Goal: Task Accomplishment & Management: Manage account settings

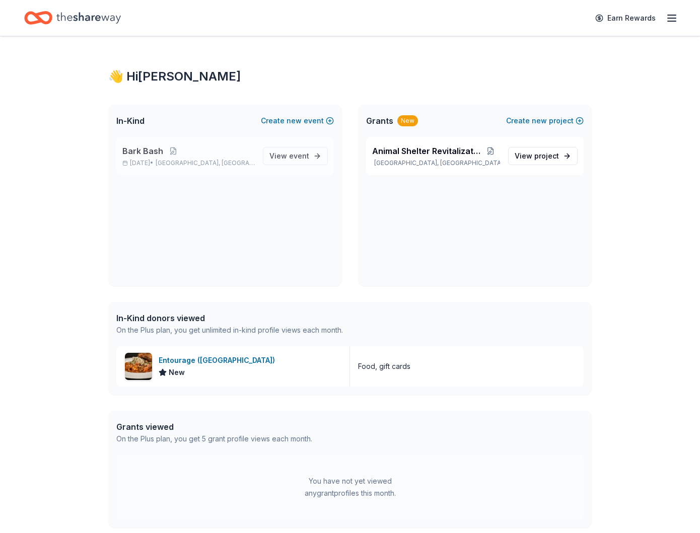
click at [162, 153] on p "Bark Bash" at bounding box center [188, 151] width 132 height 12
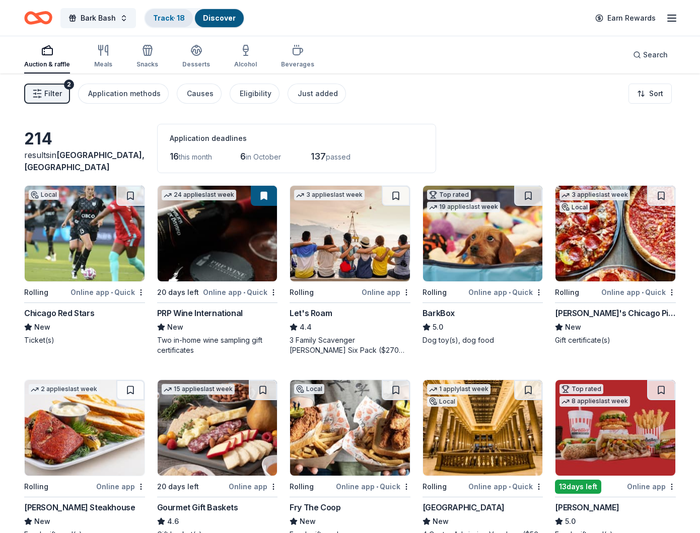
click at [160, 22] on link "Track · 18" at bounding box center [169, 18] width 32 height 9
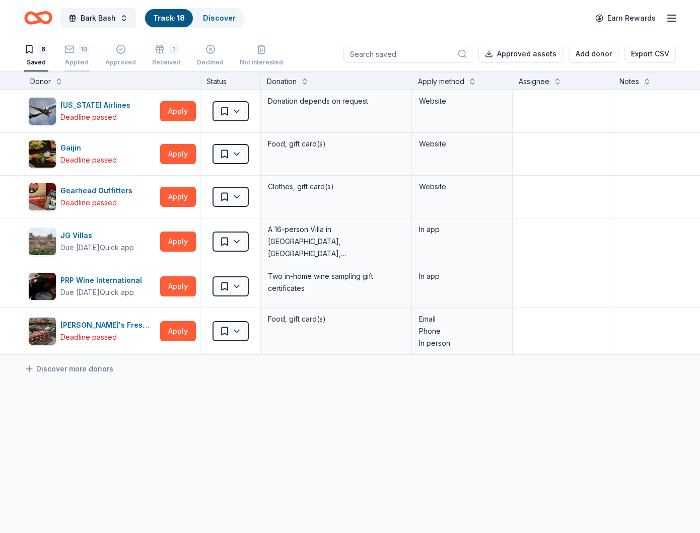
click at [77, 57] on div "10 Applied" at bounding box center [76, 55] width 25 height 22
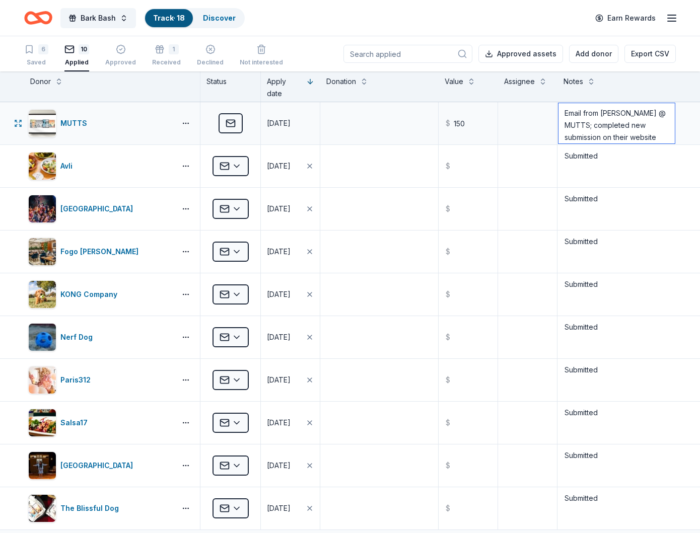
drag, startPoint x: 662, startPoint y: 137, endPoint x: 562, endPoint y: 114, distance: 102.9
click at [562, 114] on textarea "Email from [PERSON_NAME] @ MUTTS; completed new submission on their website [DA…" at bounding box center [617, 123] width 116 height 40
click at [134, 209] on div "[GEOGRAPHIC_DATA]" at bounding box center [98, 209] width 77 height 12
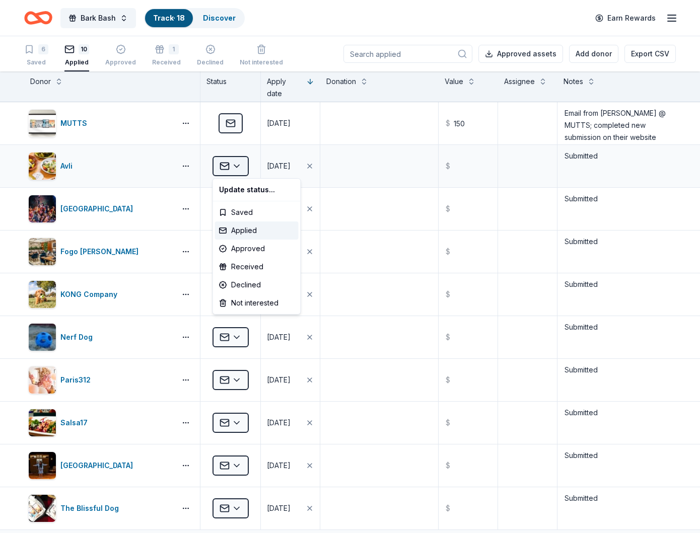
click at [238, 166] on html "Bark Bash Track · 18 Discover Earn Rewards 6 Saved 10 Applied Approved 1 Receiv…" at bounding box center [350, 266] width 700 height 533
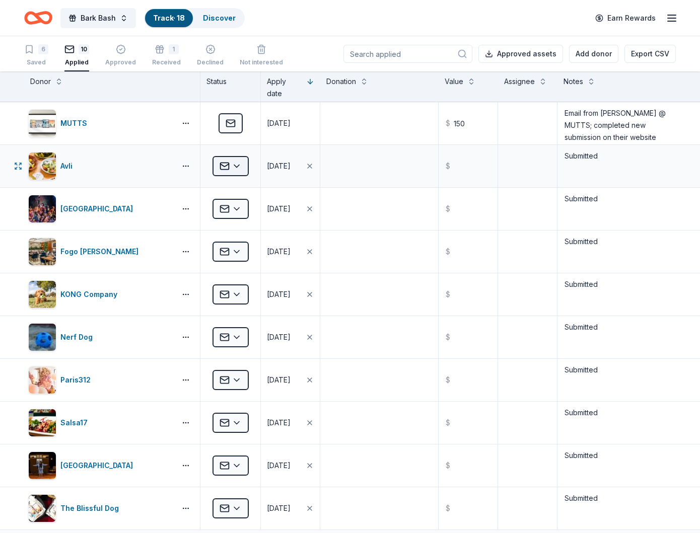
click at [238, 166] on html "Bark Bash Track · 18 Discover Earn Rewards 6 Saved 10 Applied Approved 1 Receiv…" at bounding box center [350, 266] width 700 height 533
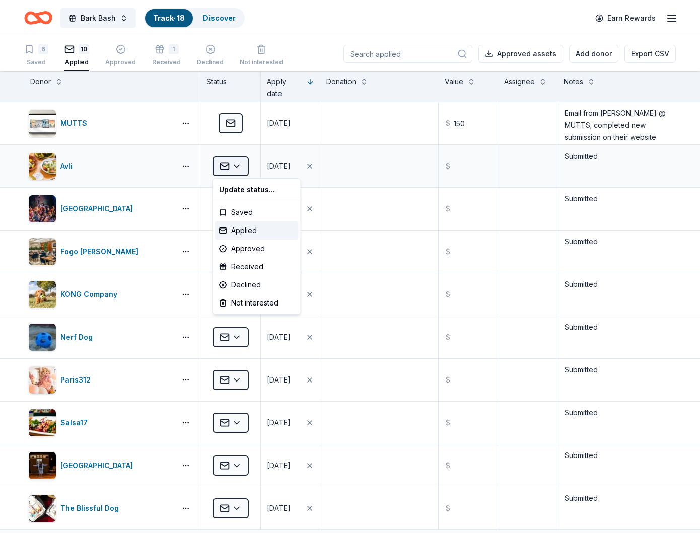
click at [238, 166] on html "Bark Bash Track · 18 Discover Earn Rewards 6 Saved 10 Applied Approved 1 Receiv…" at bounding box center [350, 266] width 700 height 533
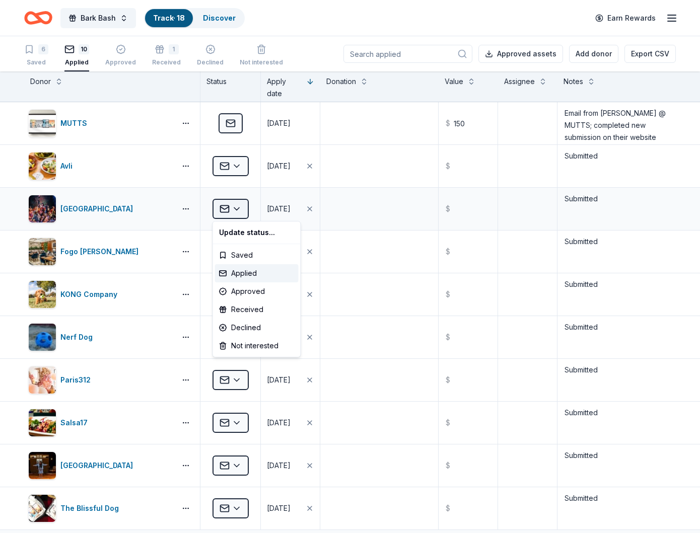
click at [236, 212] on html "Bark Bash Track · 18 Discover Earn Rewards 6 Saved 10 Applied Approved 1 Receiv…" at bounding box center [350, 266] width 700 height 533
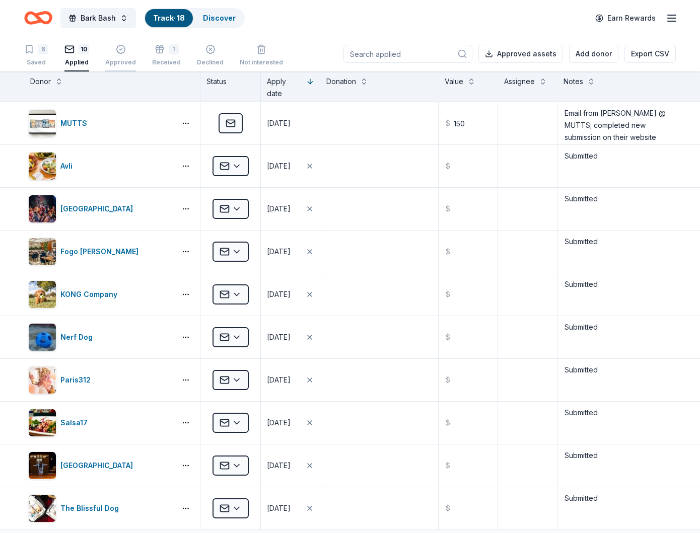
click at [120, 57] on div "Approved" at bounding box center [120, 55] width 31 height 22
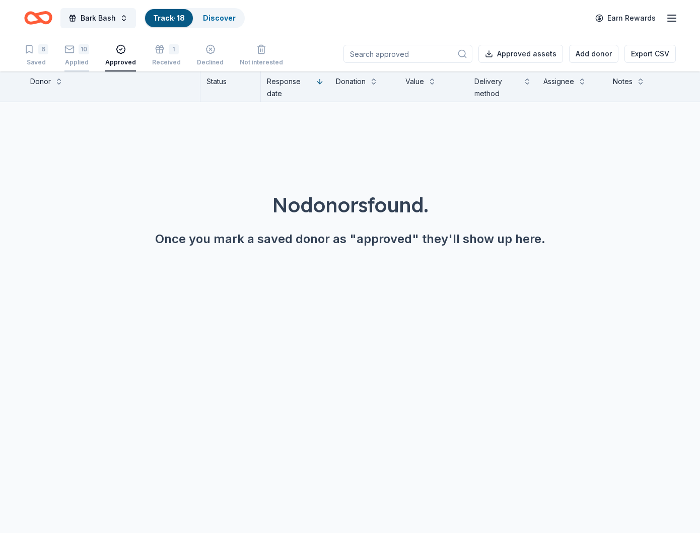
click at [79, 55] on div "10 Applied" at bounding box center [76, 55] width 25 height 22
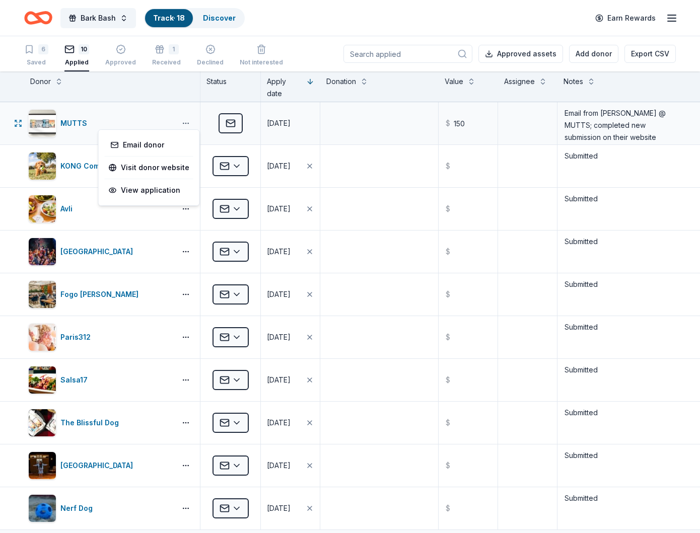
click at [184, 122] on button "button" at bounding box center [186, 123] width 20 height 8
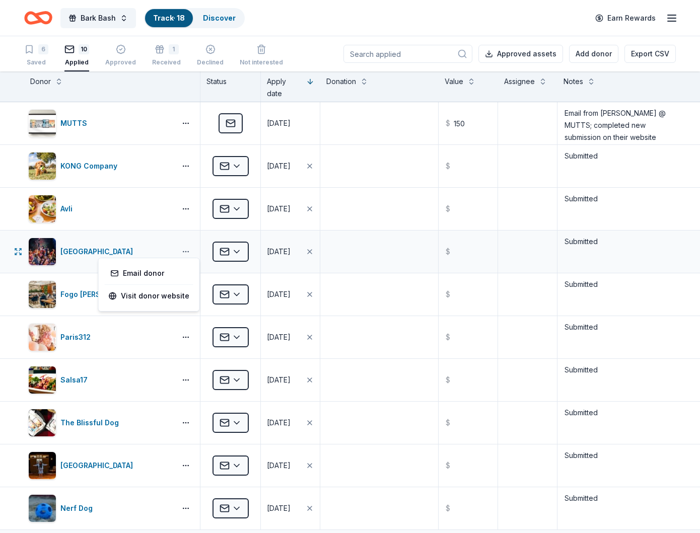
click at [186, 249] on button "button" at bounding box center [186, 252] width 20 height 8
click at [136, 319] on div "Paris312" at bounding box center [112, 337] width 176 height 42
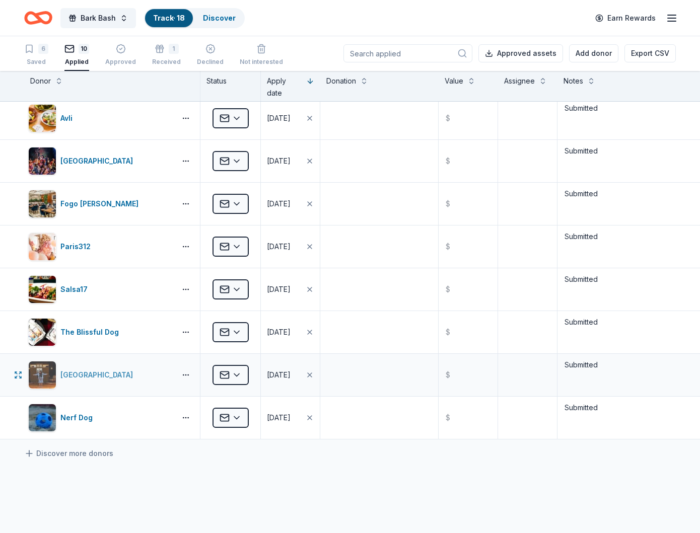
scroll to position [186, 0]
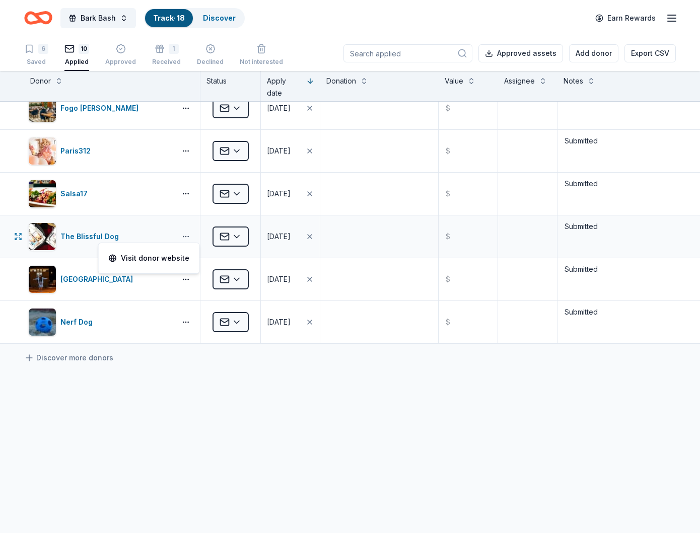
click at [186, 237] on button "button" at bounding box center [186, 237] width 20 height 8
click at [186, 278] on button "button" at bounding box center [186, 280] width 20 height 8
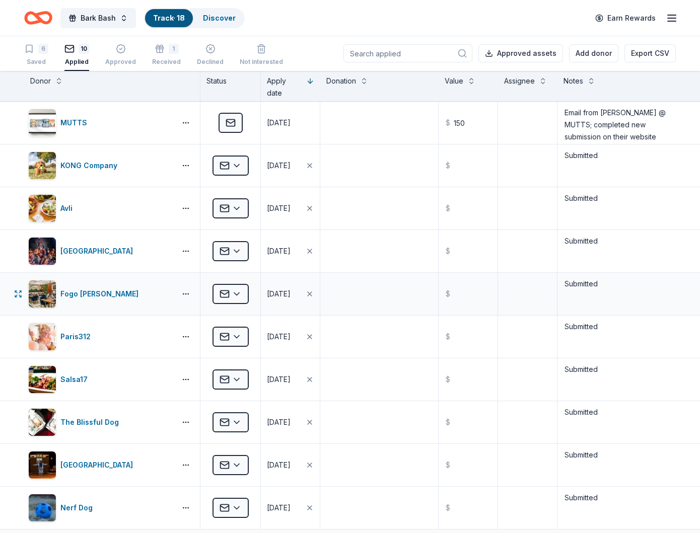
scroll to position [0, 0]
click at [185, 208] on button "button" at bounding box center [186, 209] width 20 height 8
click at [187, 249] on button "button" at bounding box center [186, 252] width 20 height 8
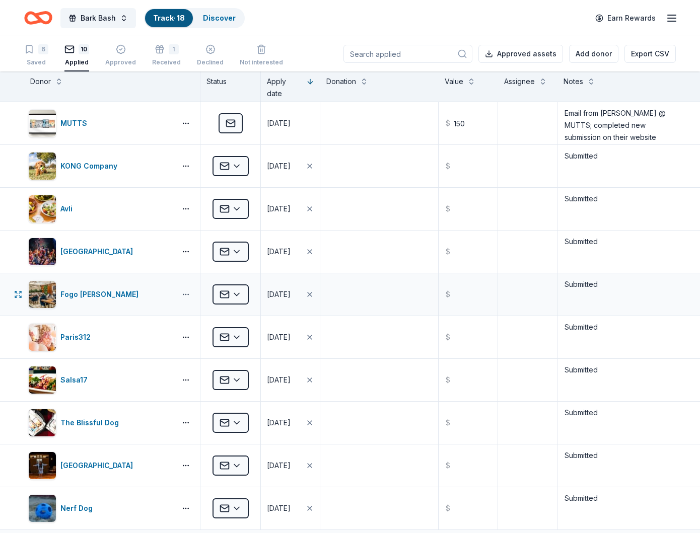
click at [185, 295] on button "button" at bounding box center [186, 295] width 20 height 8
click at [182, 335] on button "button" at bounding box center [186, 337] width 20 height 8
click at [189, 378] on button "button" at bounding box center [186, 380] width 20 height 8
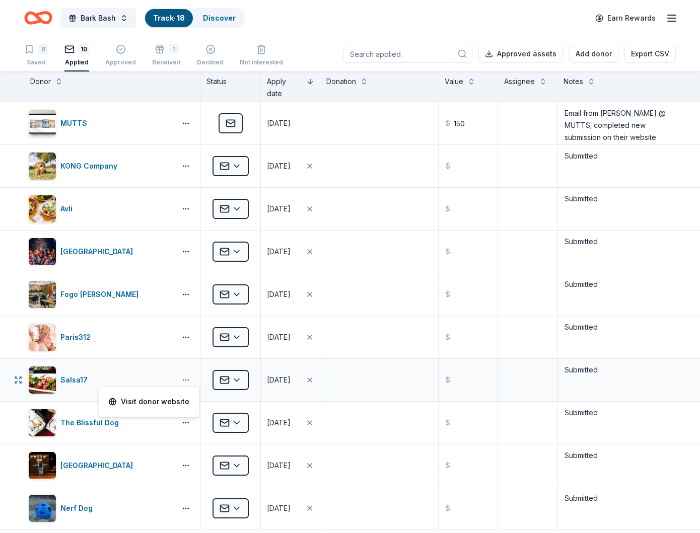
click at [189, 378] on button "button" at bounding box center [186, 380] width 20 height 8
click at [188, 423] on button "button" at bounding box center [186, 423] width 20 height 8
click at [190, 463] on button "button" at bounding box center [186, 466] width 20 height 8
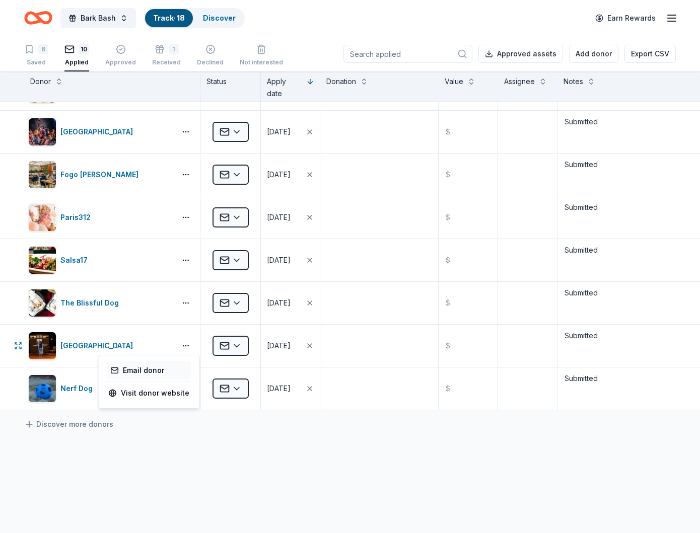
scroll to position [122, 0]
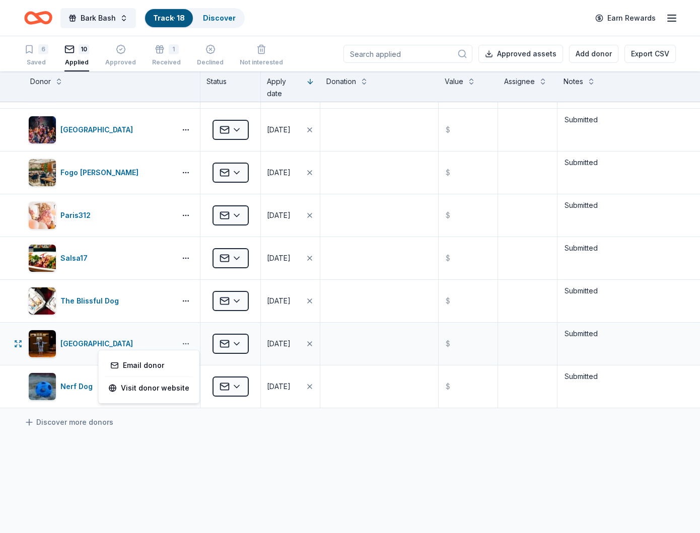
click at [190, 346] on button "button" at bounding box center [186, 344] width 20 height 8
click at [188, 388] on button "button" at bounding box center [186, 387] width 20 height 8
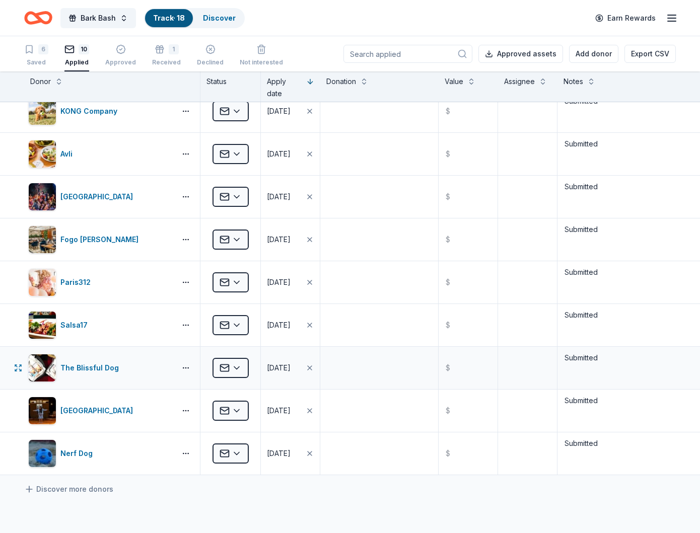
scroll to position [0, 0]
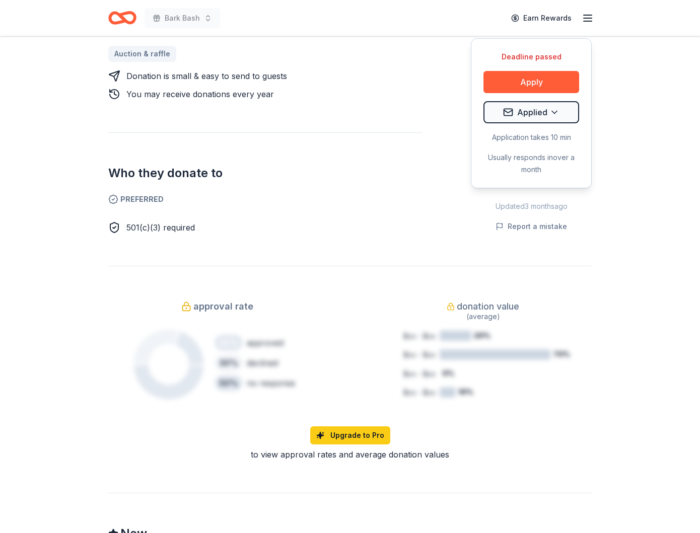
scroll to position [486, 0]
